Goal: Understand process/instructions

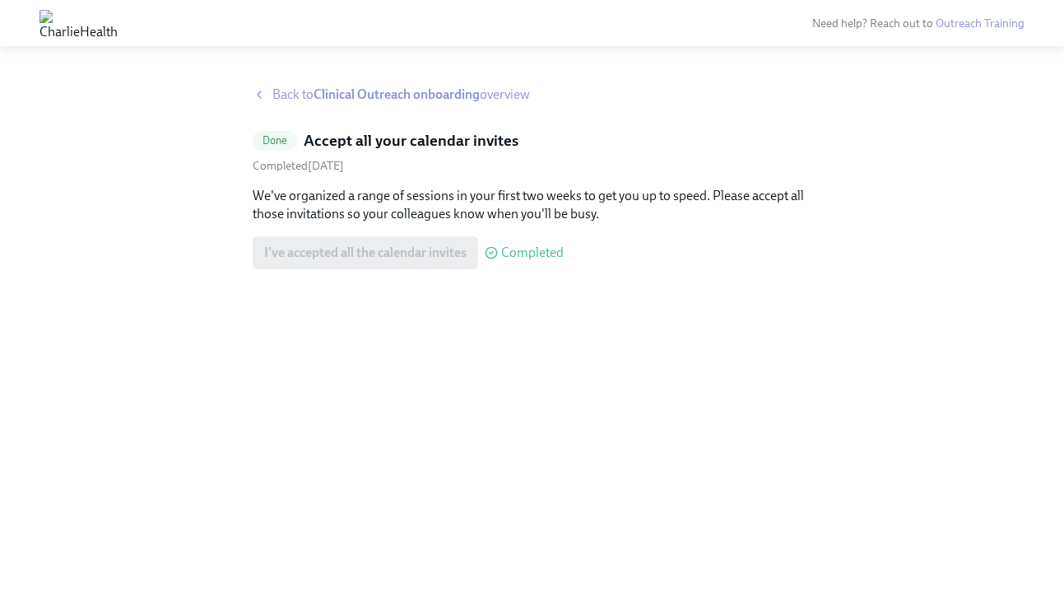
click at [444, 102] on span "Back to Clinical Outreach onboarding overview" at bounding box center [401, 95] width 258 height 18
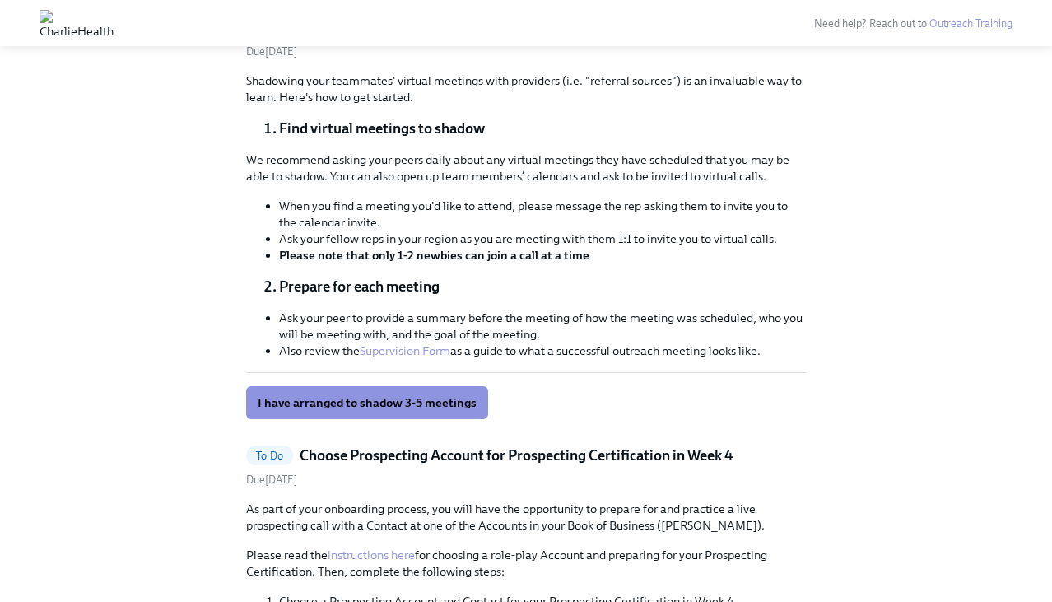
scroll to position [581, 0]
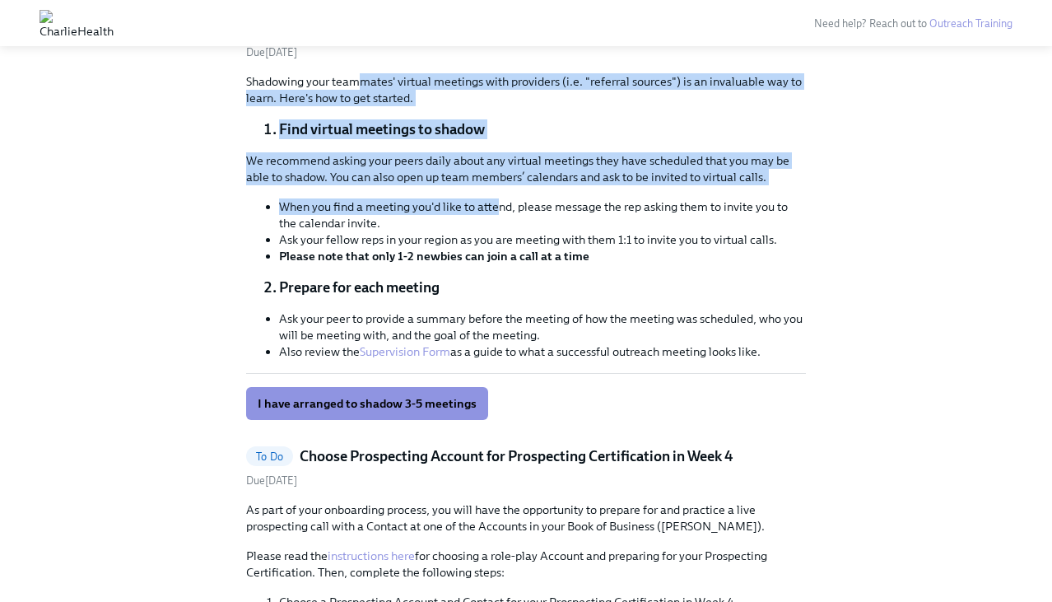
drag, startPoint x: 514, startPoint y: 333, endPoint x: 370, endPoint y: 174, distance: 215.0
click at [370, 174] on div "Shadowing your teammates' virtual meetings with providers (i.e. "referral sourc…" at bounding box center [526, 246] width 560 height 347
click at [370, 106] on p "Shadowing your teammates' virtual meetings with providers (i.e. "referral sourc…" at bounding box center [526, 89] width 560 height 33
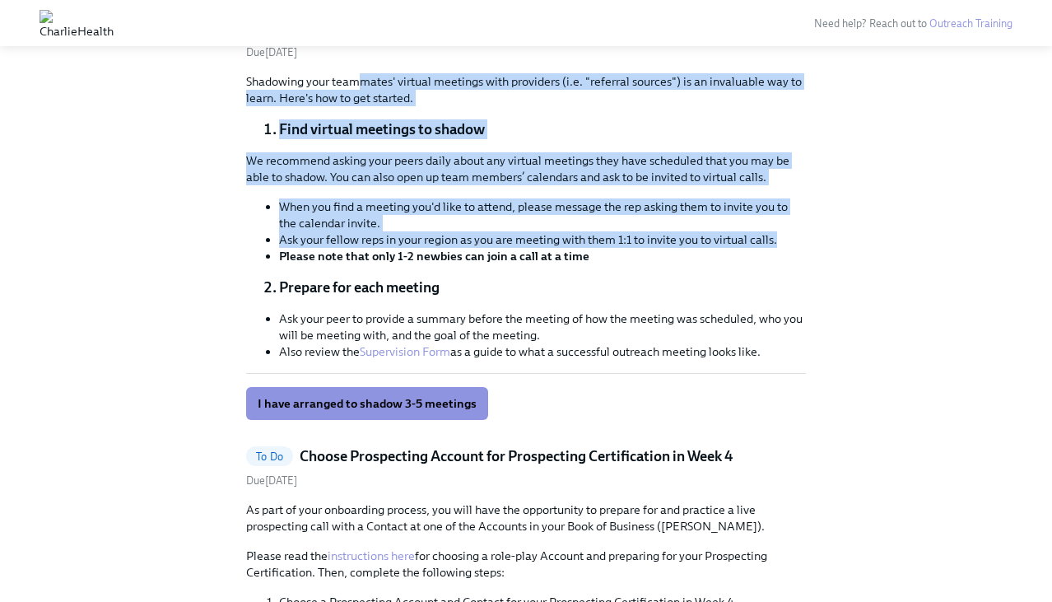
drag, startPoint x: 370, startPoint y: 174, endPoint x: 522, endPoint y: 391, distance: 264.7
click at [522, 391] on div "Shadowing your teammates' virtual meetings with providers (i.e. "referral sourc…" at bounding box center [526, 246] width 560 height 347
click at [522, 248] on li "Ask your fellow reps in your region as you are meeting with them 1:1 to invite …" at bounding box center [542, 239] width 527 height 16
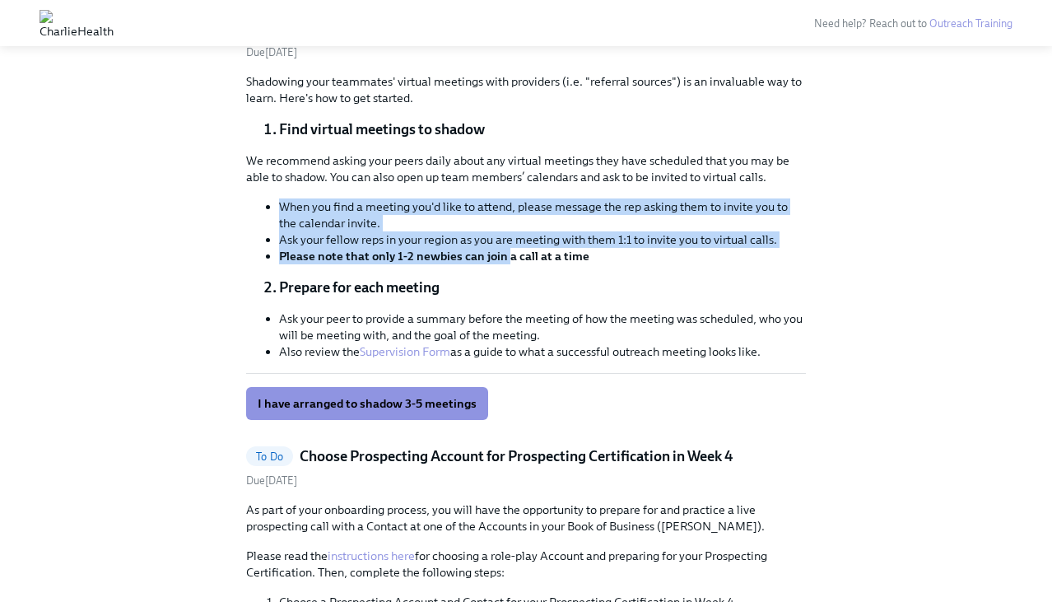
drag, startPoint x: 522, startPoint y: 410, endPoint x: 492, endPoint y: 313, distance: 101.5
click at [492, 264] on div "We recommend asking your peers daily about any virtual meetings they have sched…" at bounding box center [526, 208] width 560 height 112
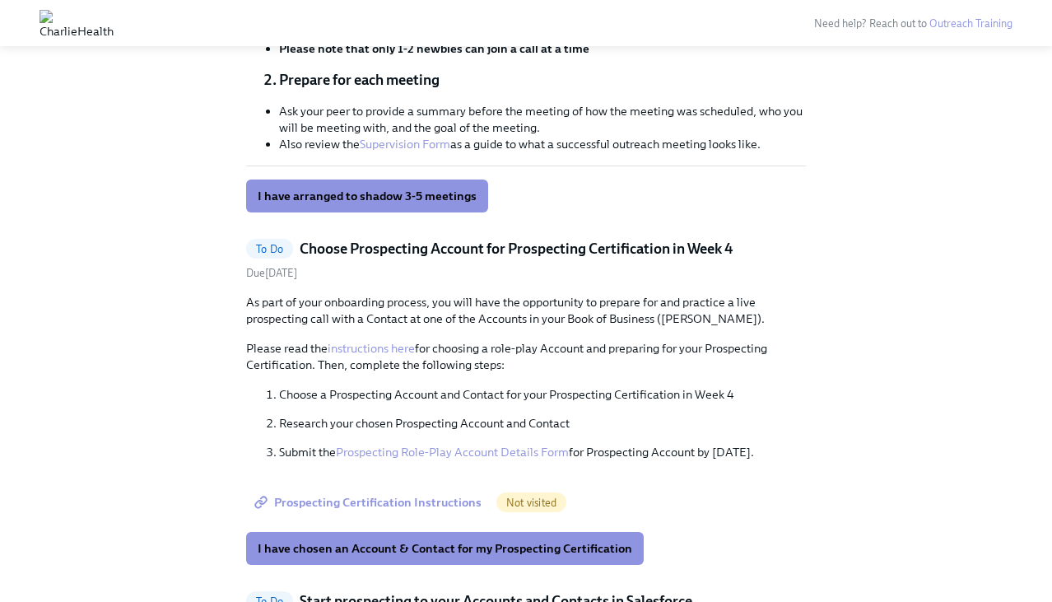
scroll to position [792, 0]
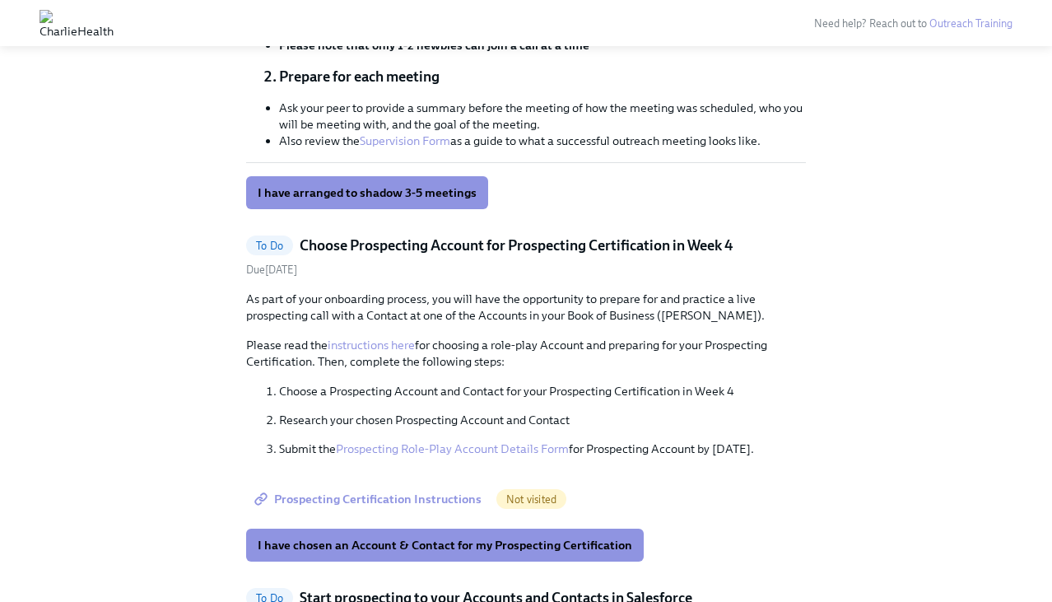
click at [443, 148] on link "Supervision Form" at bounding box center [405, 140] width 91 height 15
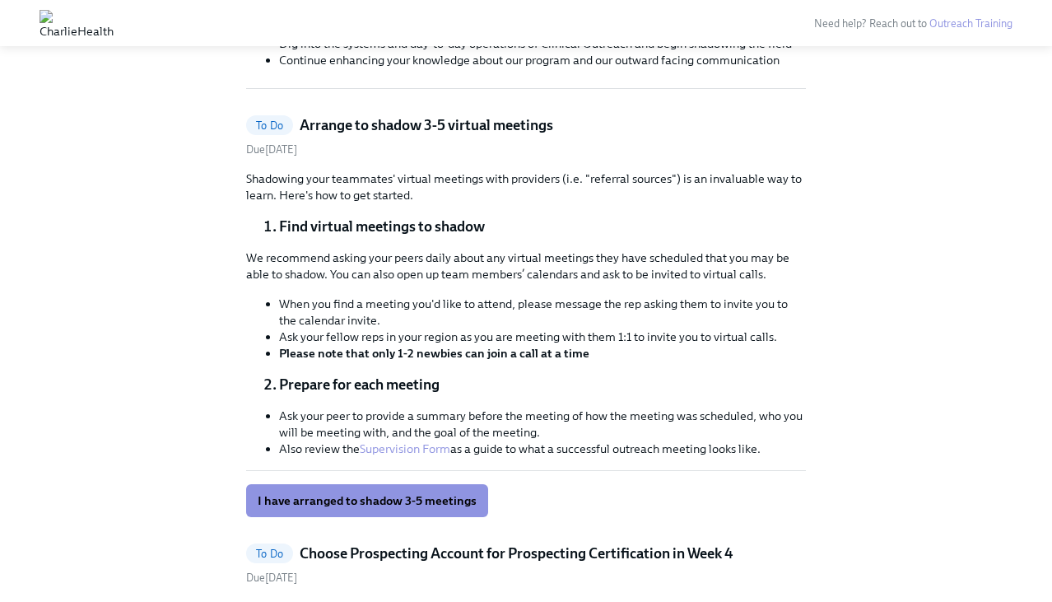
click at [441, 135] on h5 "Arrange to shadow 3-5 virtual meetings" at bounding box center [427, 125] width 254 height 20
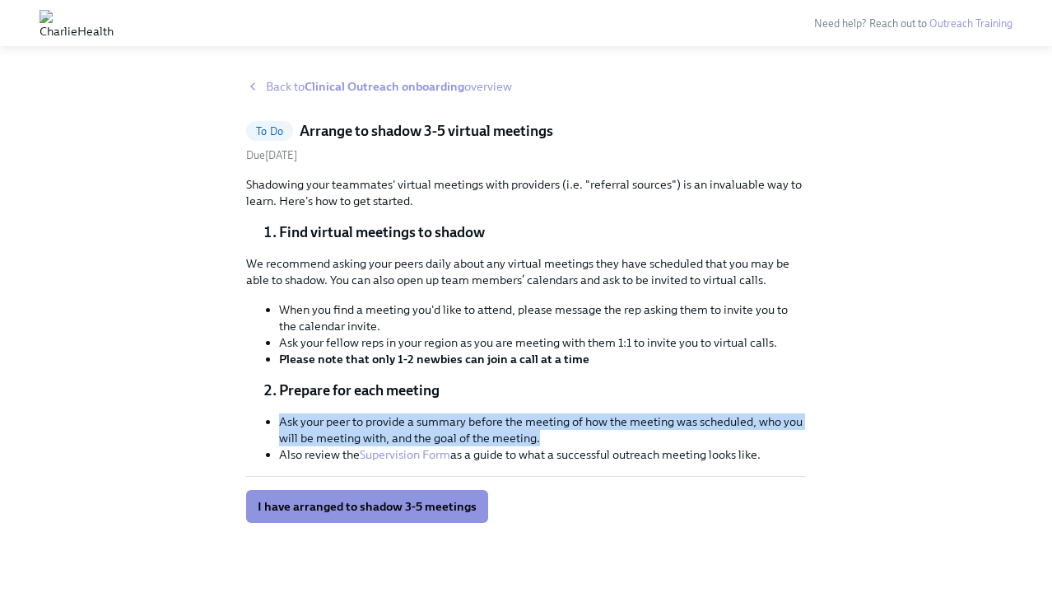
drag, startPoint x: 625, startPoint y: 436, endPoint x: 462, endPoint y: 407, distance: 165.5
click at [462, 413] on li "Ask your peer to provide a summary before the meeting of how the meeting was sc…" at bounding box center [542, 429] width 527 height 33
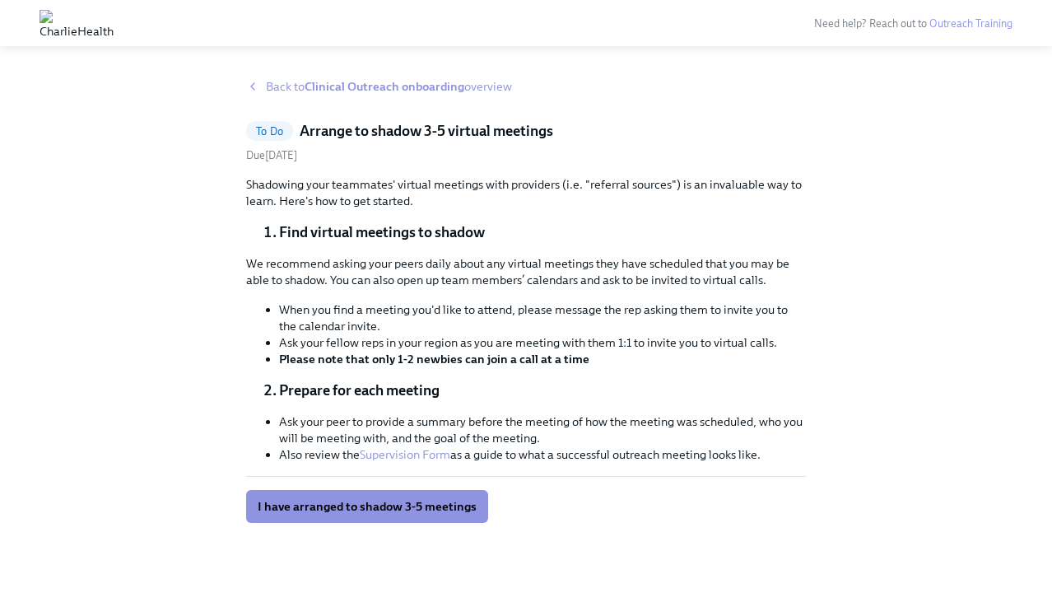
scroll to position [0, 0]
